Goal: Transaction & Acquisition: Purchase product/service

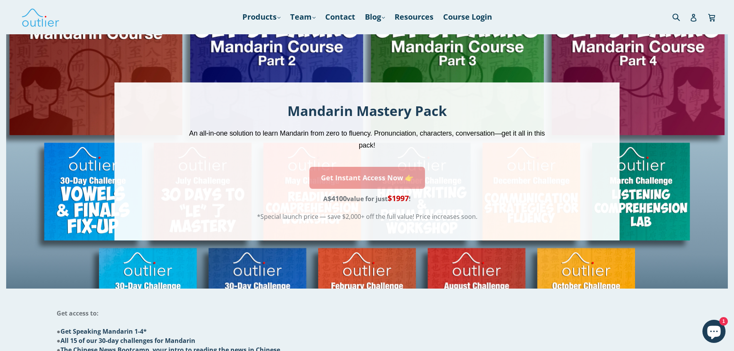
click at [410, 173] on link "Get Instant Access Now 👉" at bounding box center [367, 178] width 116 height 22
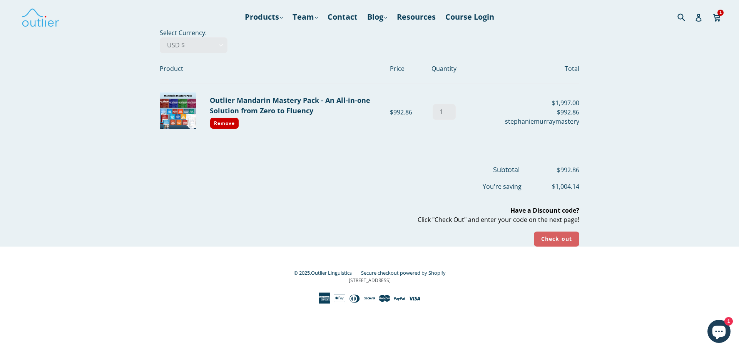
click at [561, 230] on div "Subtotal $992.86 You're saving $1,004.14 Have a Discount code? Click "Check Out…" at bounding box center [363, 205] width 431 height 82
click at [561, 236] on input "Check out" at bounding box center [556, 238] width 45 height 15
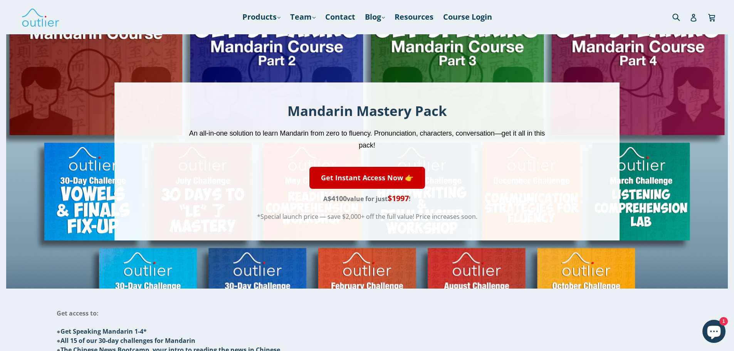
click at [29, 170] on div "Mandarin Mastery Pack An all-in-one solution to learn Mandarin from zero to flu…" at bounding box center [366, 161] width 721 height 254
